Goal: Obtain resource: Download file/media

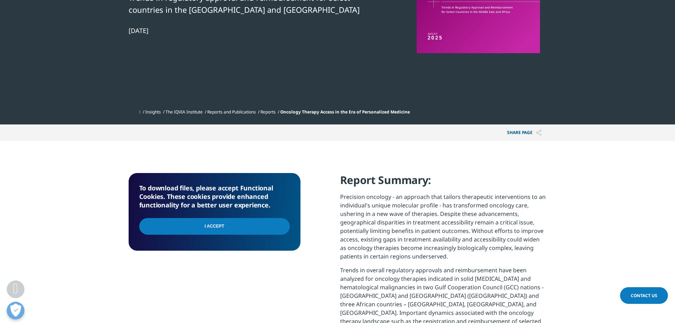
scroll to position [177, 0]
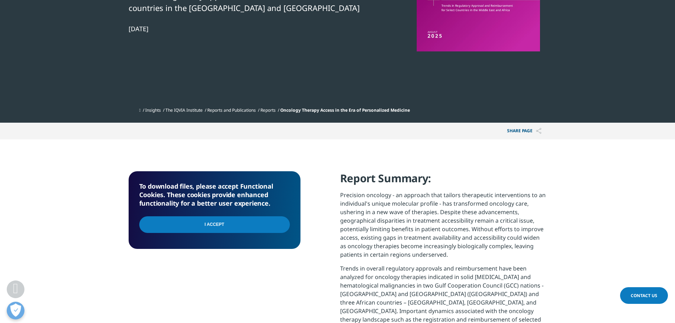
click at [224, 220] on input "I Accept" at bounding box center [214, 224] width 151 height 17
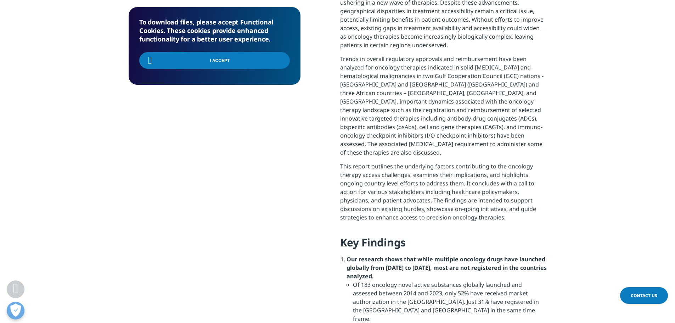
scroll to position [390, 0]
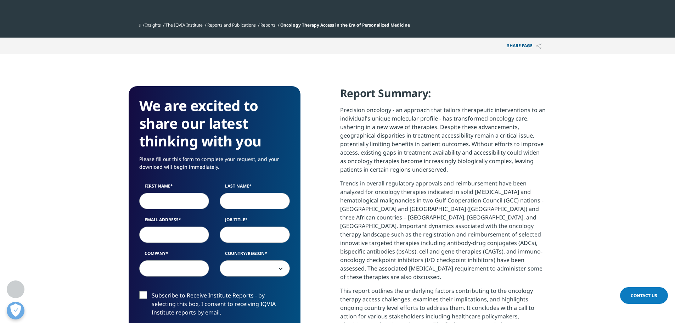
scroll to position [319, 0]
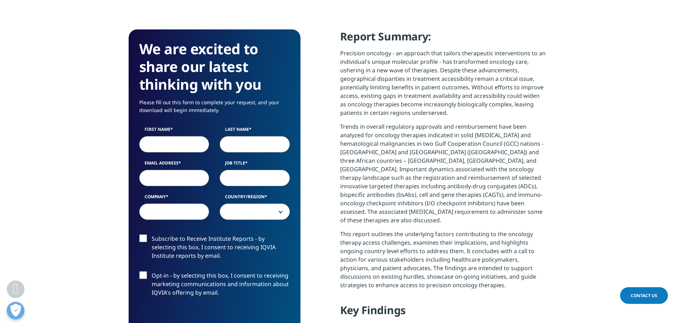
click at [185, 146] on input "First Name" at bounding box center [174, 144] width 70 height 16
type input "Eva"
type input "Pernek"
type input "e.pernek@medahead.at"
type input "MEDahead"
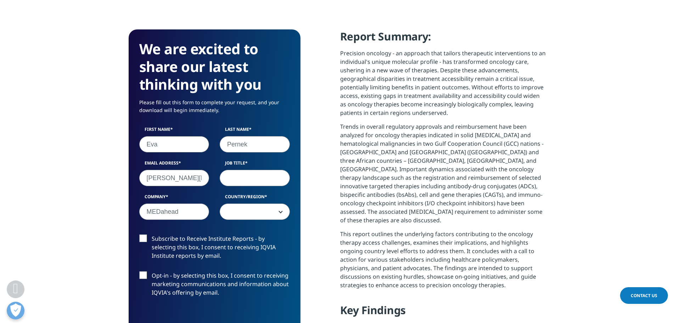
select select "Austria"
click at [250, 179] on input "Job Title" at bounding box center [255, 178] width 70 height 16
type input "Managing director"
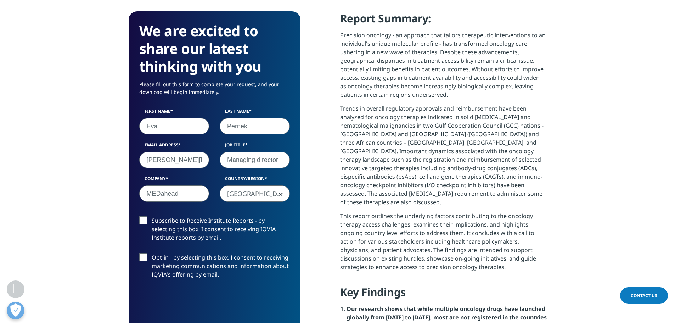
scroll to position [354, 0]
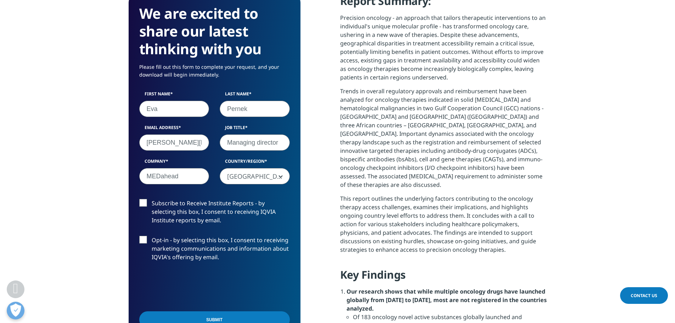
drag, startPoint x: 144, startPoint y: 201, endPoint x: 143, endPoint y: 210, distance: 8.9
click at [144, 201] on label "Subscribe to Receive Institute Reports - by selecting this box, I consent to re…" at bounding box center [214, 213] width 151 height 29
click at [152, 199] on input "Subscribe to Receive Institute Reports - by selecting this box, I consent to re…" at bounding box center [152, 199] width 0 height 0
click at [143, 238] on label "Opt-in - by selecting this box, I consent to receiving marketing communications…" at bounding box center [214, 250] width 151 height 29
click at [152, 236] on input "Opt-in - by selecting this box, I consent to receiving marketing communications…" at bounding box center [152, 236] width 0 height 0
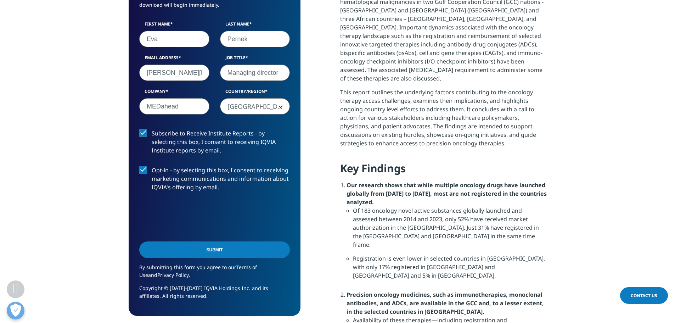
click at [225, 251] on input "Submit" at bounding box center [214, 249] width 151 height 17
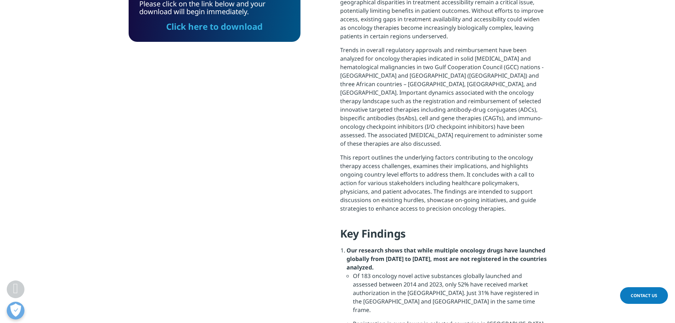
scroll to position [52, 172]
click at [229, 26] on link "Click here to download" at bounding box center [214, 27] width 96 height 12
